Goal: Communication & Community: Answer question/provide support

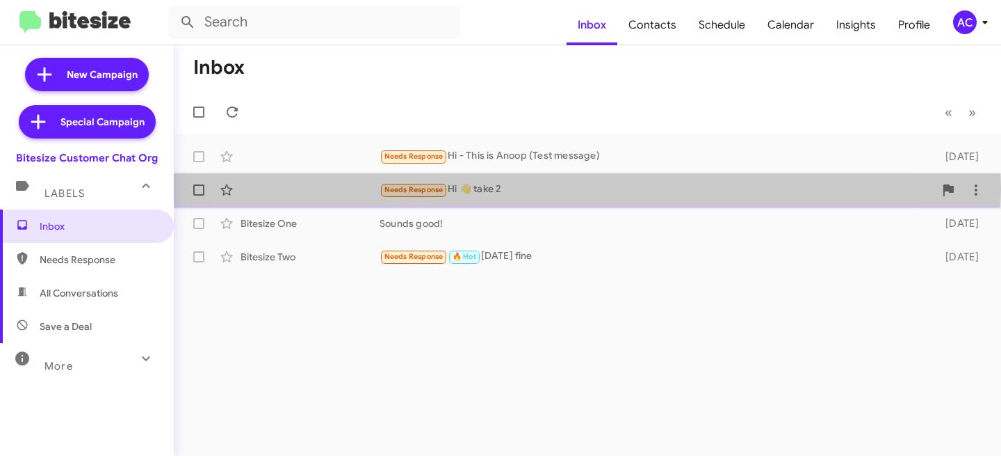
click at [517, 188] on div "Needs Response Hi 👋 take 2" at bounding box center [657, 190] width 555 height 16
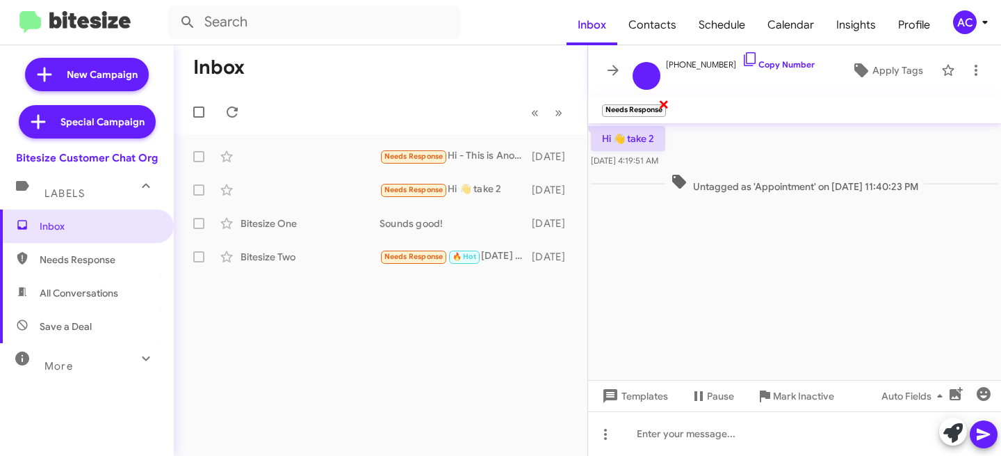
click at [666, 104] on span "×" at bounding box center [664, 103] width 11 height 17
click at [612, 70] on icon at bounding box center [613, 70] width 11 height 10
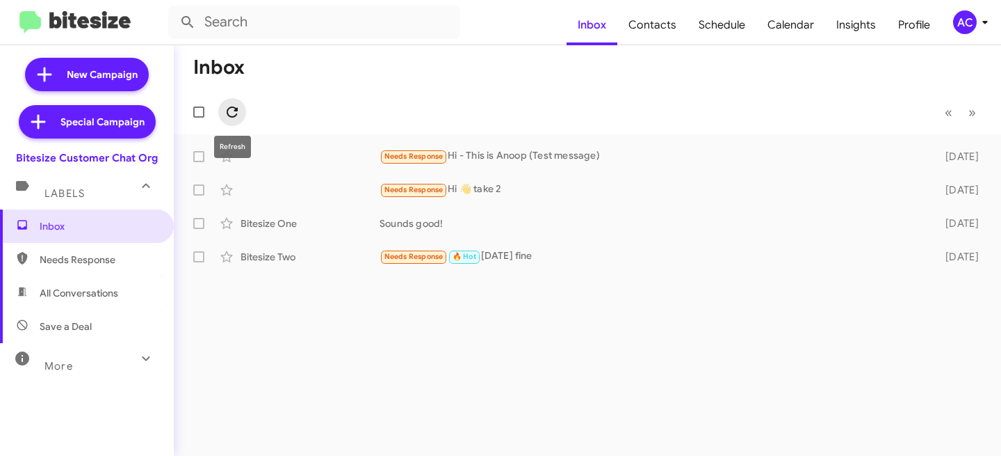
click at [225, 112] on icon at bounding box center [232, 112] width 17 height 17
